Goal: Task Accomplishment & Management: Manage account settings

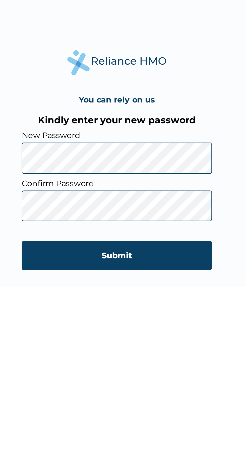
click at [130, 291] on input "Submit" at bounding box center [123, 289] width 96 height 15
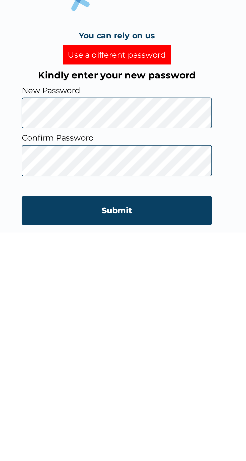
click at [137, 294] on input "Submit" at bounding box center [123, 294] width 96 height 15
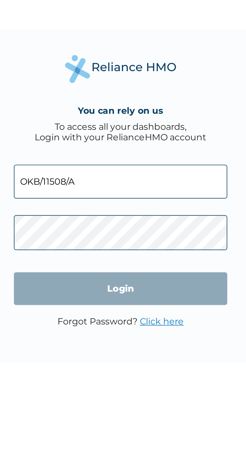
click input "Login" at bounding box center [123, 272] width 96 height 15
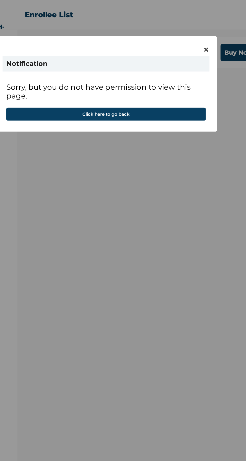
click at [149, 81] on button "Click here to go back" at bounding box center [122, 77] width 135 height 9
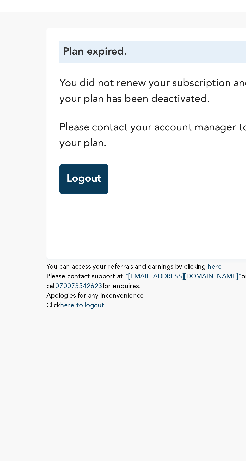
click at [64, 83] on link "Logout" at bounding box center [62, 85] width 19 height 12
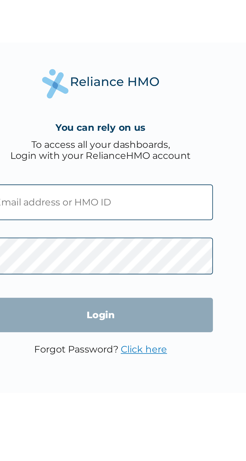
click at [133, 226] on input "text" at bounding box center [123, 223] width 96 height 15
type input "OKB/11508/A"
click input "Login" at bounding box center [123, 272] width 96 height 15
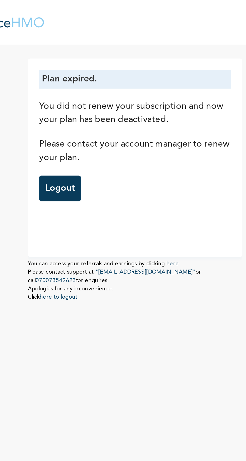
click at [65, 84] on link "Logout" at bounding box center [62, 85] width 19 height 12
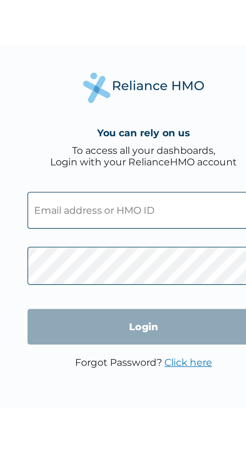
click at [129, 224] on input "text" at bounding box center [123, 223] width 96 height 15
click input "Login" at bounding box center [123, 272] width 96 height 15
